Goal: Task Accomplishment & Management: Use online tool/utility

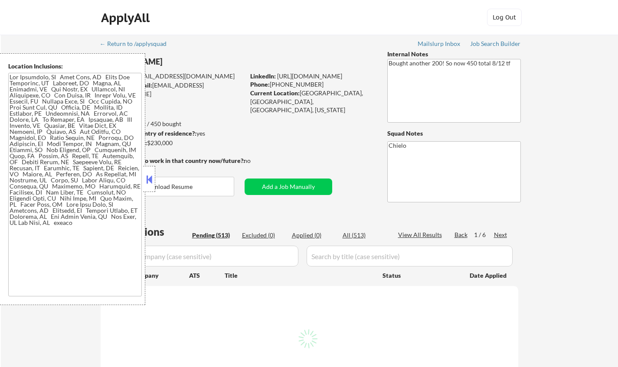
select select ""pending""
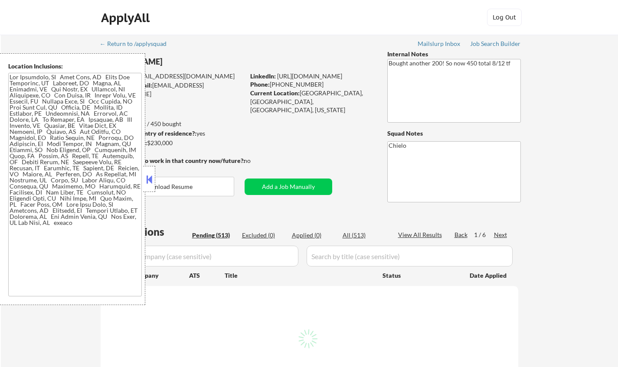
select select ""pending""
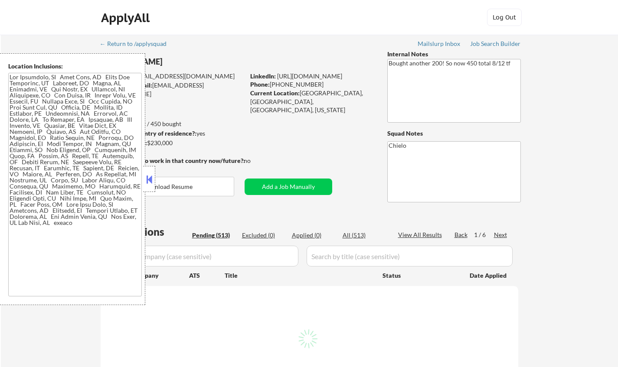
select select ""pending""
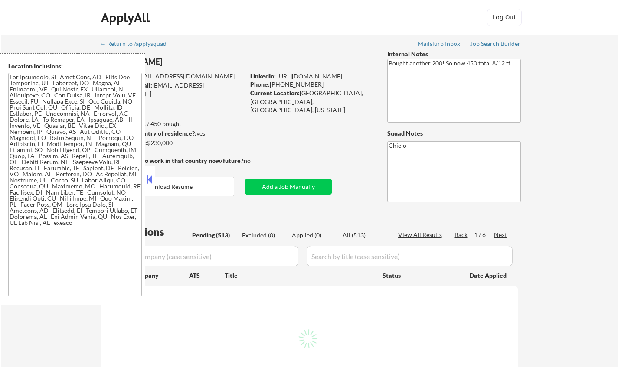
select select ""pending""
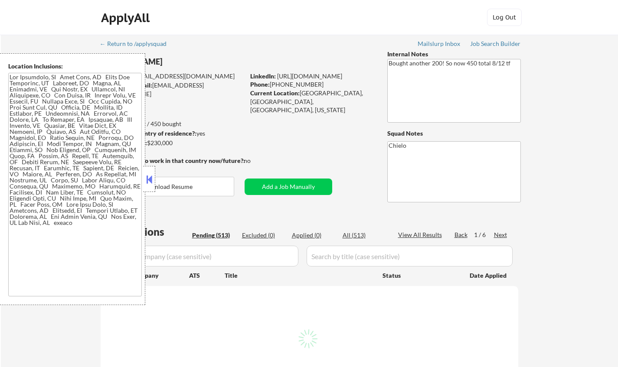
select select ""pending""
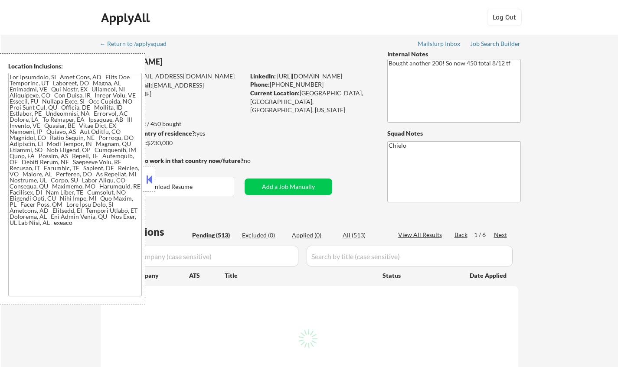
select select ""pending""
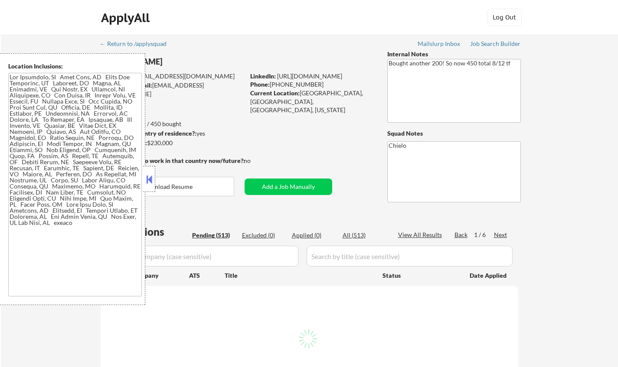
select select ""pending""
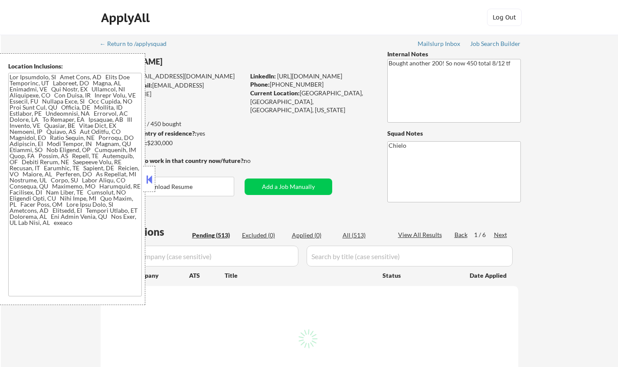
select select ""pending""
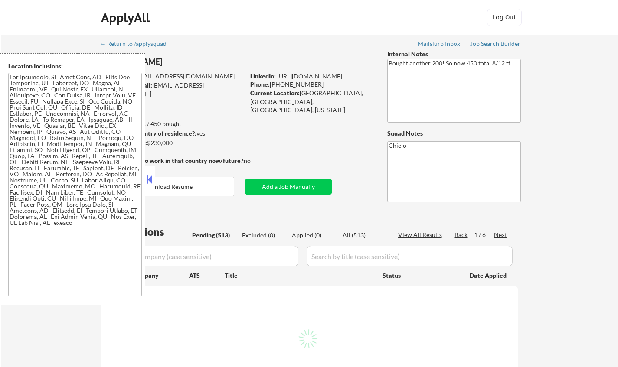
select select ""pending""
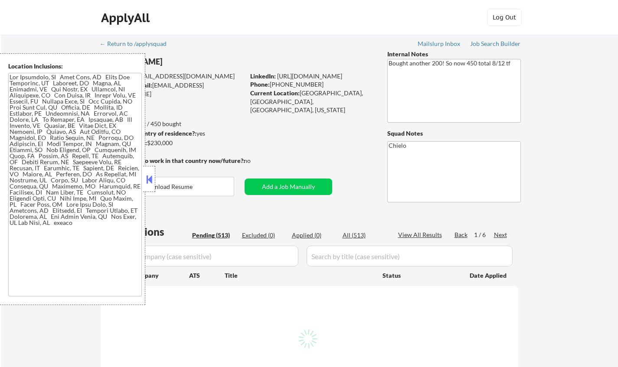
select select ""pending""
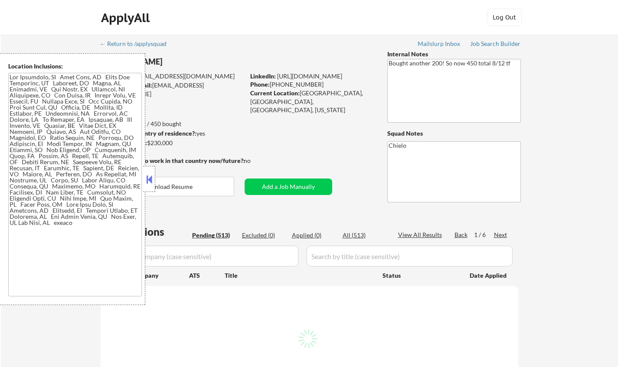
select select ""pending""
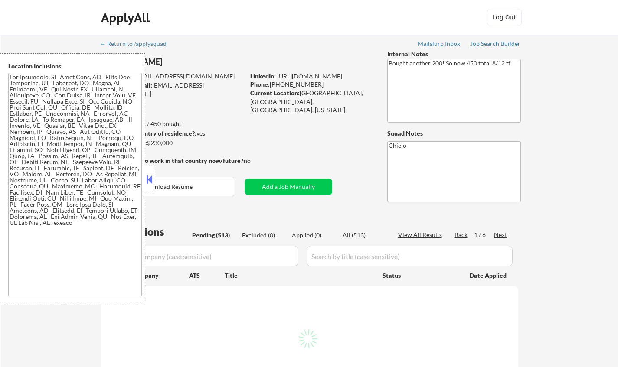
select select ""pending""
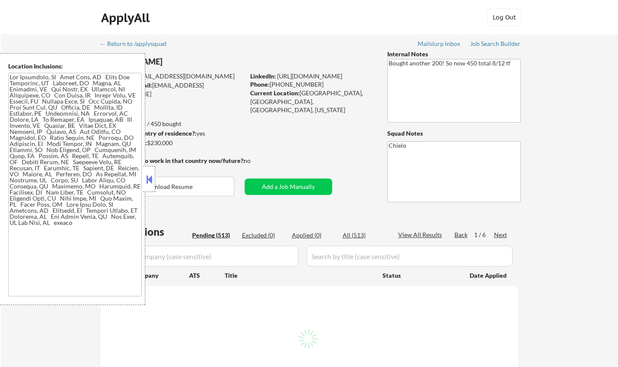
select select ""pending""
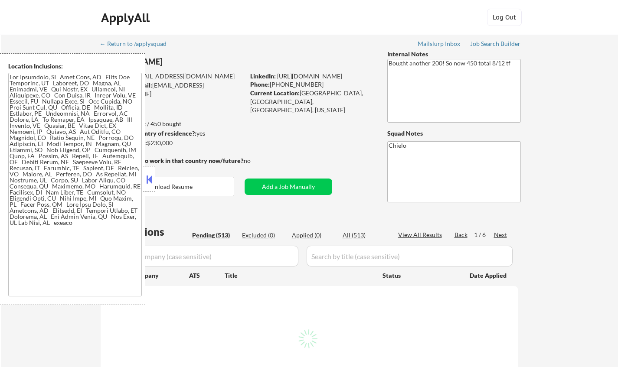
select select ""pending""
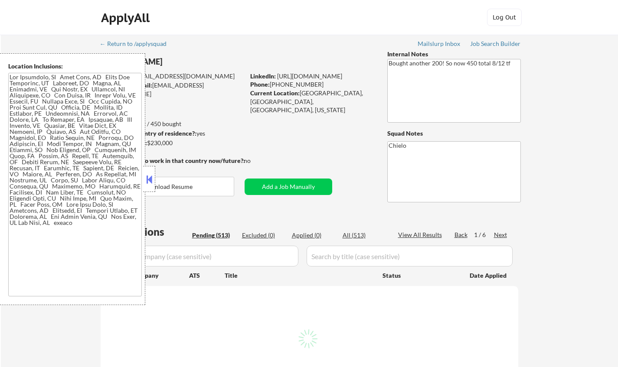
select select ""pending""
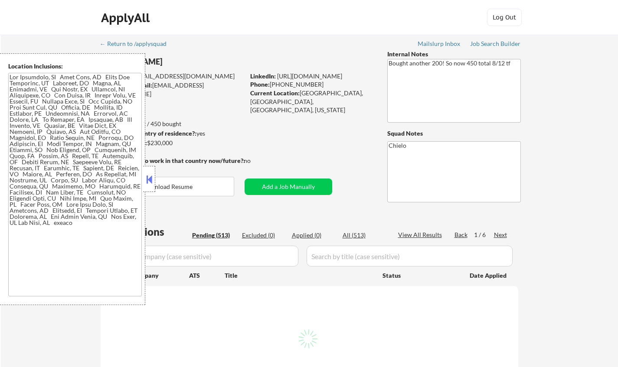
select select ""pending""
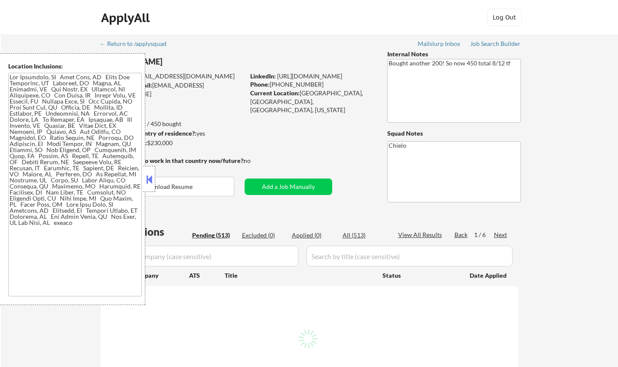
select select ""pending""
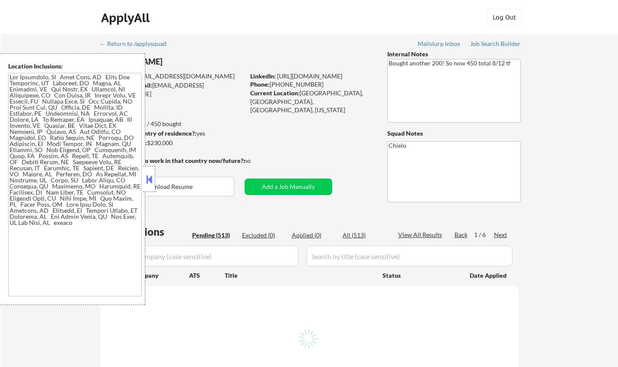
select select ""pending""
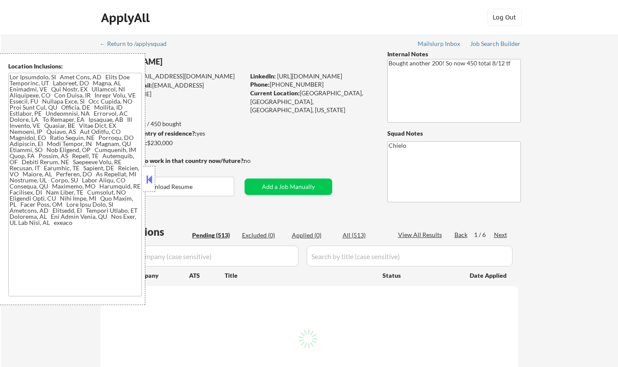
select select ""pending""
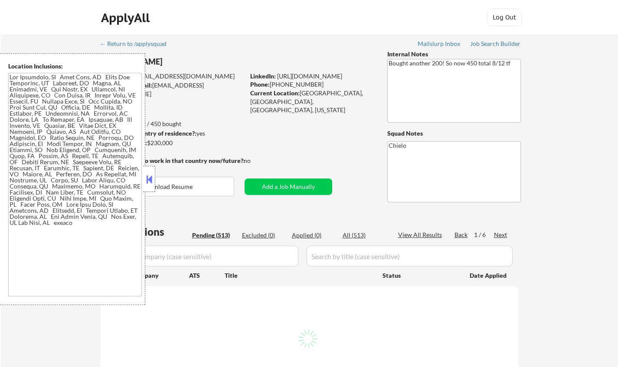
select select ""pending""
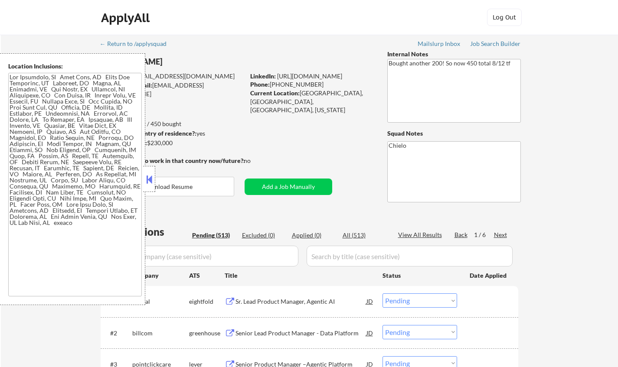
click at [150, 184] on button at bounding box center [149, 179] width 10 height 13
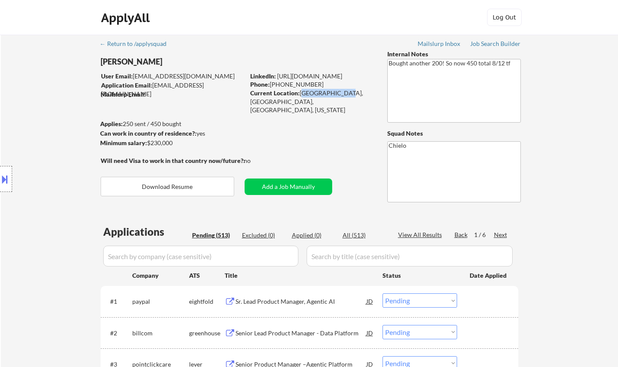
drag, startPoint x: 301, startPoint y: 94, endPoint x: 349, endPoint y: 98, distance: 47.4
click at [341, 92] on div "Current Location: Menlo Park, CA, USA, California" at bounding box center [311, 102] width 123 height 26
copy div "Menlo Park, CA"
drag, startPoint x: 280, startPoint y: 83, endPoint x: 327, endPoint y: 84, distance: 46.8
click at [327, 84] on div "Phone: +1 (630) 999-1479" at bounding box center [311, 84] width 123 height 9
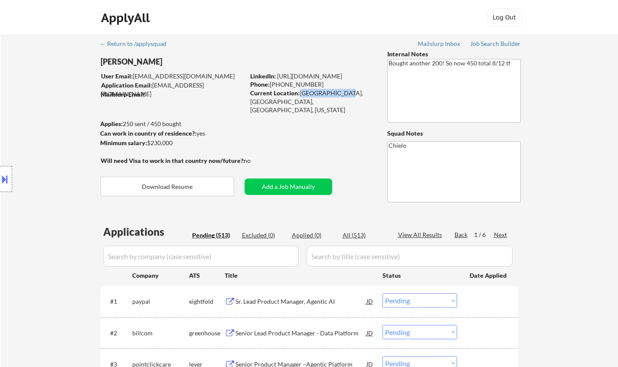
copy div "(630) 999-1479"
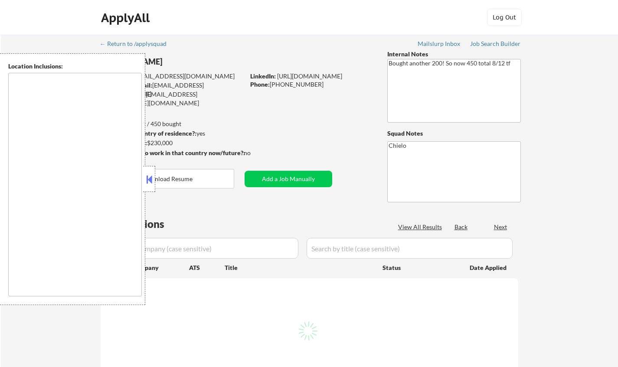
type textarea "[GEOGRAPHIC_DATA], [GEOGRAPHIC_DATA] [GEOGRAPHIC_DATA], [GEOGRAPHIC_DATA] [GEOG…"
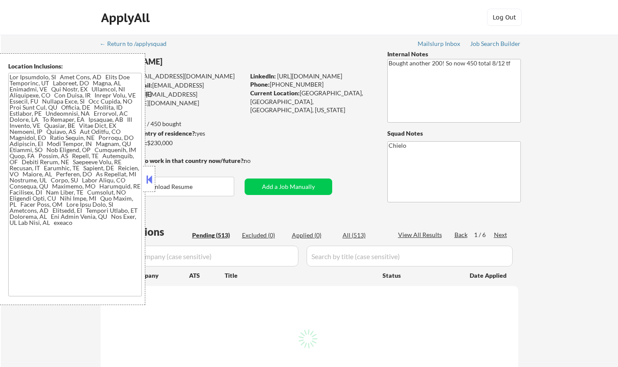
select select ""pending""
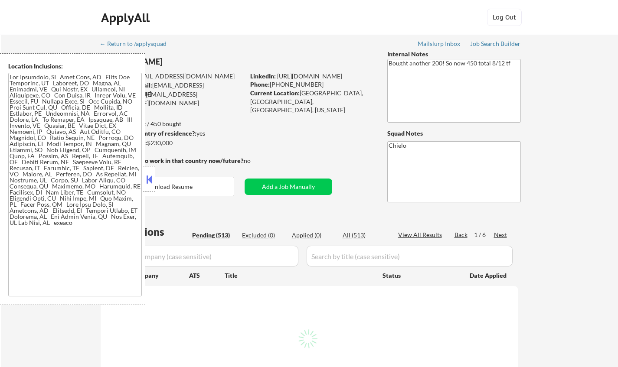
select select ""pending""
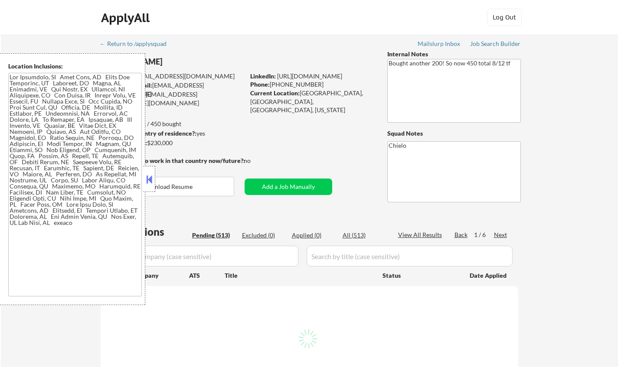
select select ""pending""
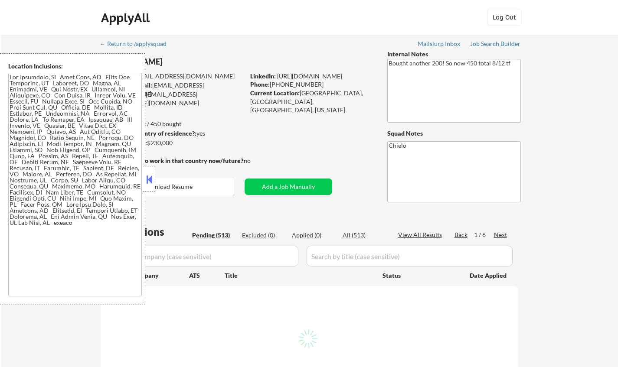
select select ""pending""
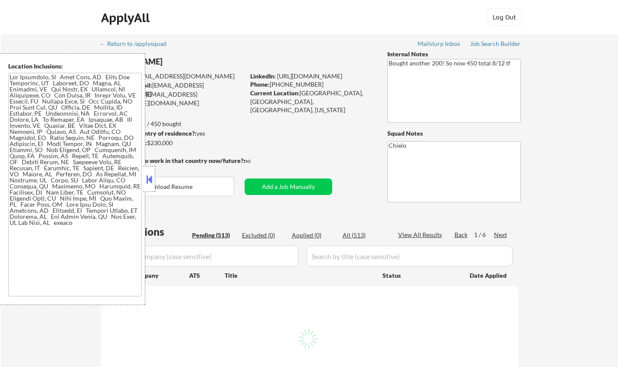
select select ""pending""
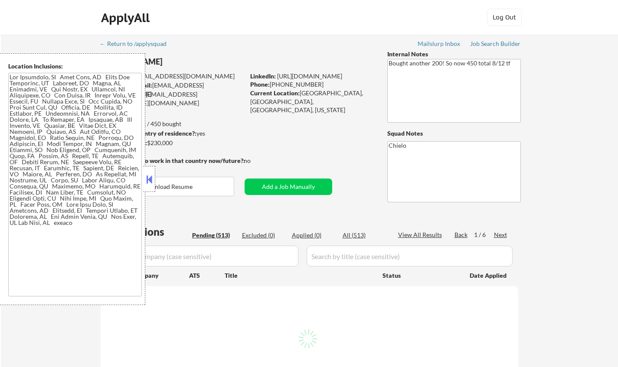
select select ""pending""
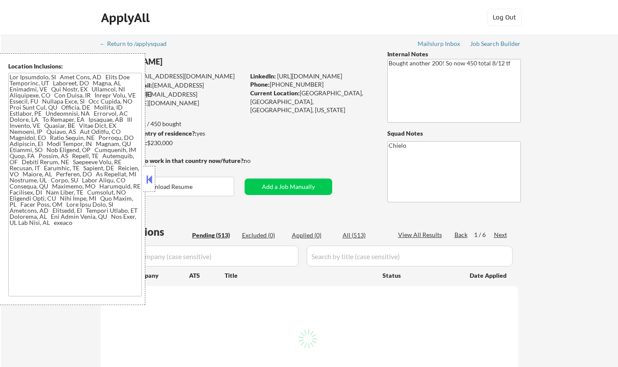
select select ""pending""
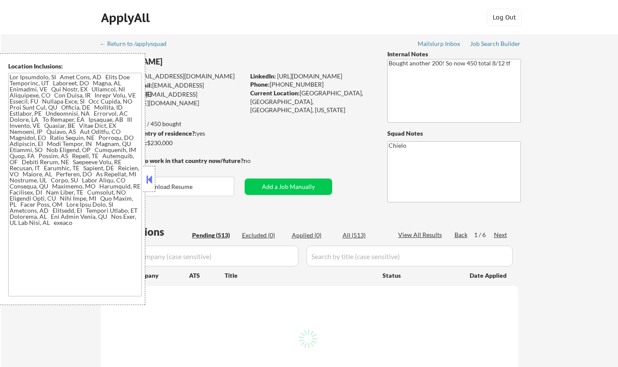
select select ""pending""
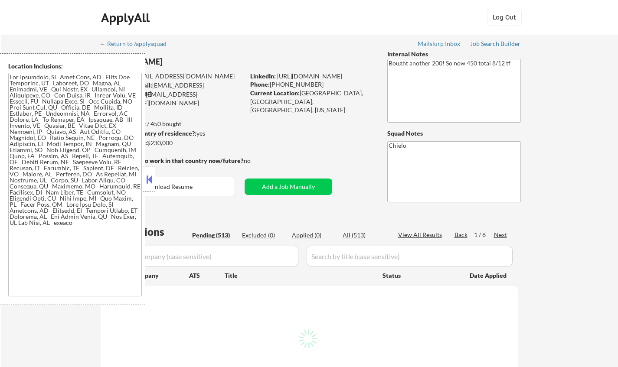
select select ""pending""
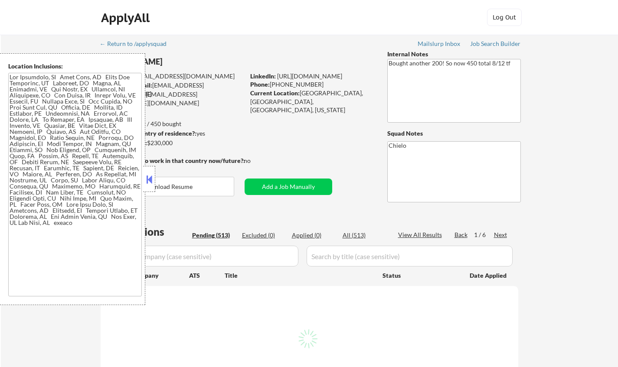
select select ""pending""
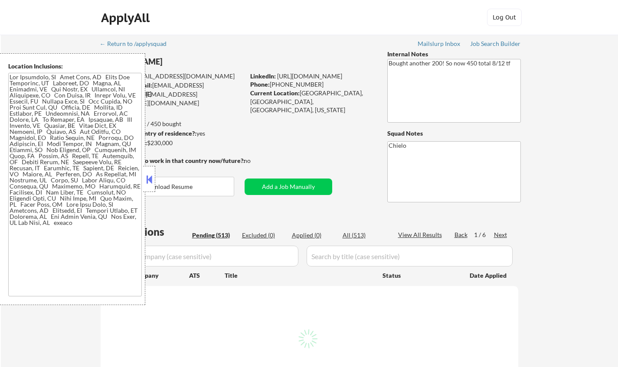
select select ""pending""
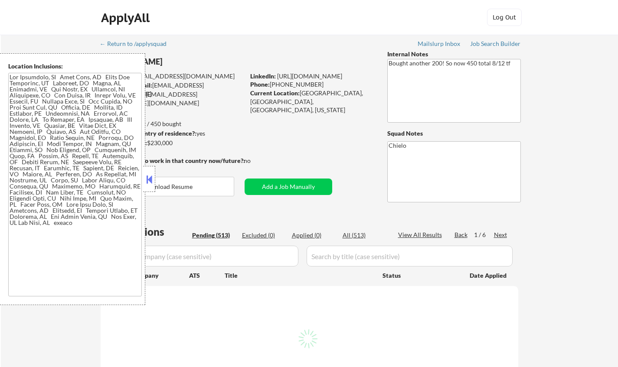
select select ""pending""
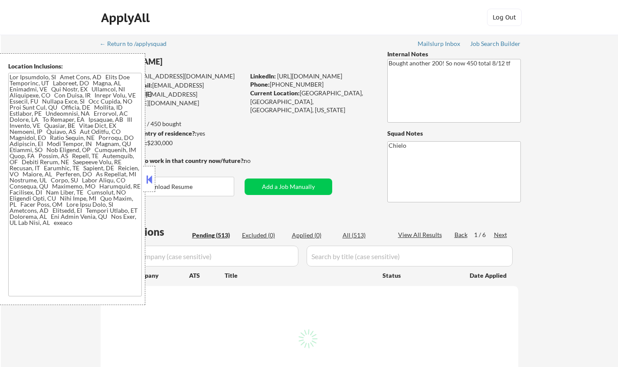
select select ""pending""
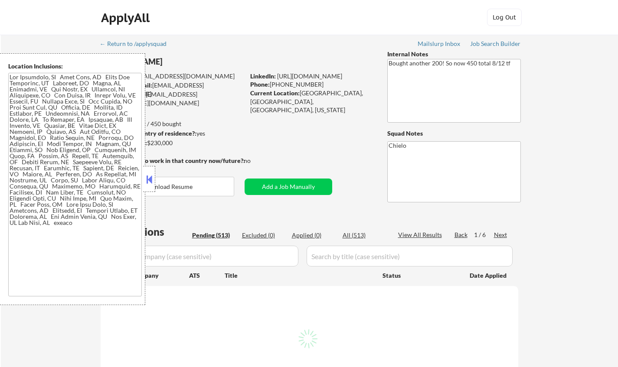
select select ""pending""
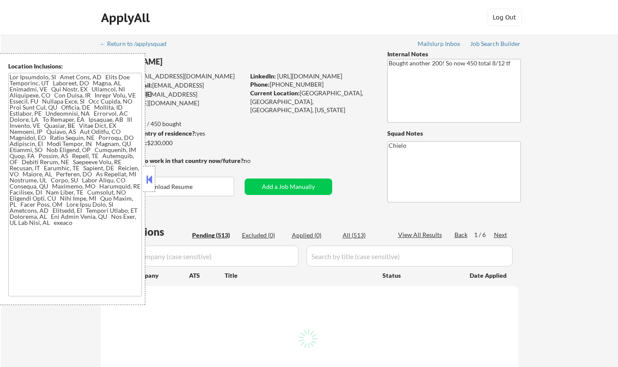
select select ""pending""
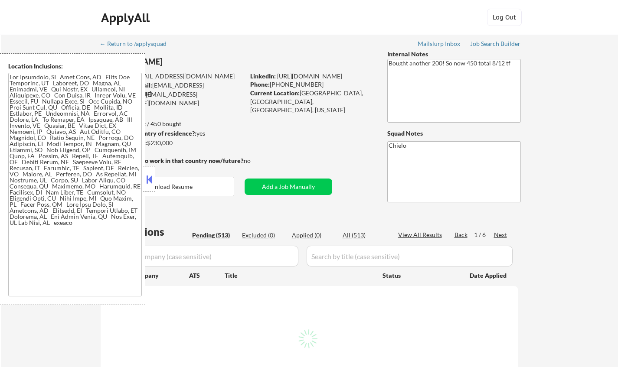
select select ""pending""
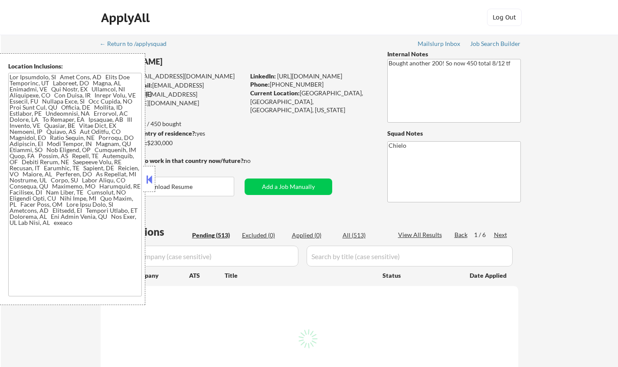
select select ""pending""
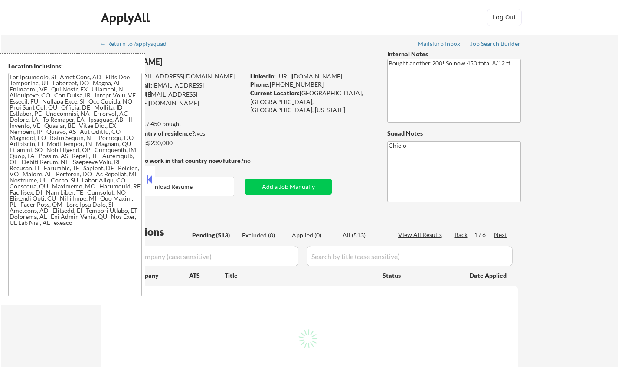
select select ""pending""
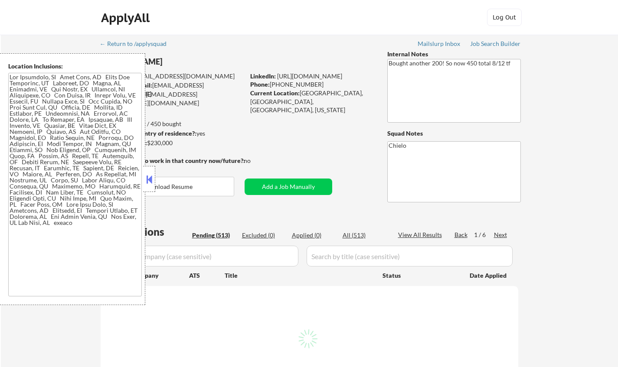
select select ""pending""
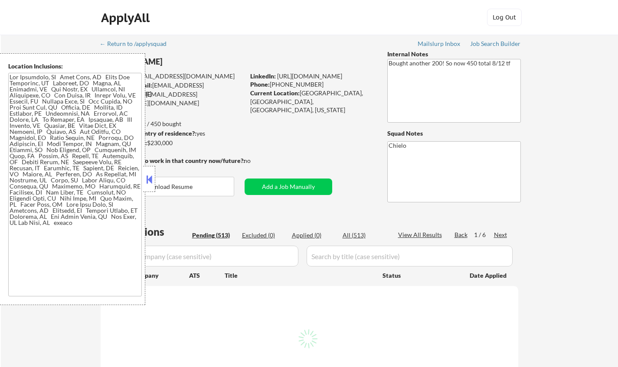
select select ""pending""
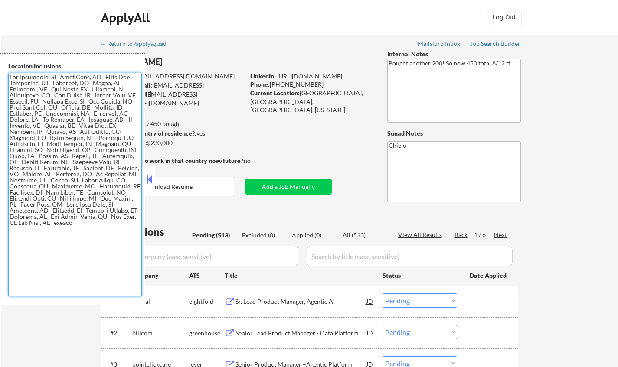
drag, startPoint x: 42, startPoint y: 232, endPoint x: 0, endPoint y: 68, distance: 168.8
click at [0, 68] on div "Location Inclusions:" at bounding box center [72, 179] width 145 height 252
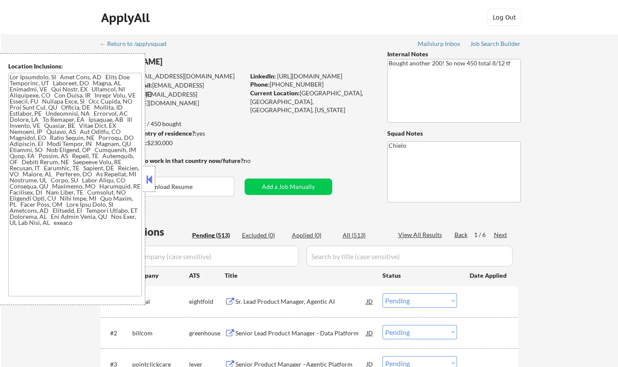
drag, startPoint x: 150, startPoint y: 176, endPoint x: 239, endPoint y: 196, distance: 90.8
click at [150, 176] on button at bounding box center [149, 179] width 10 height 13
